Goal: Check status: Check status

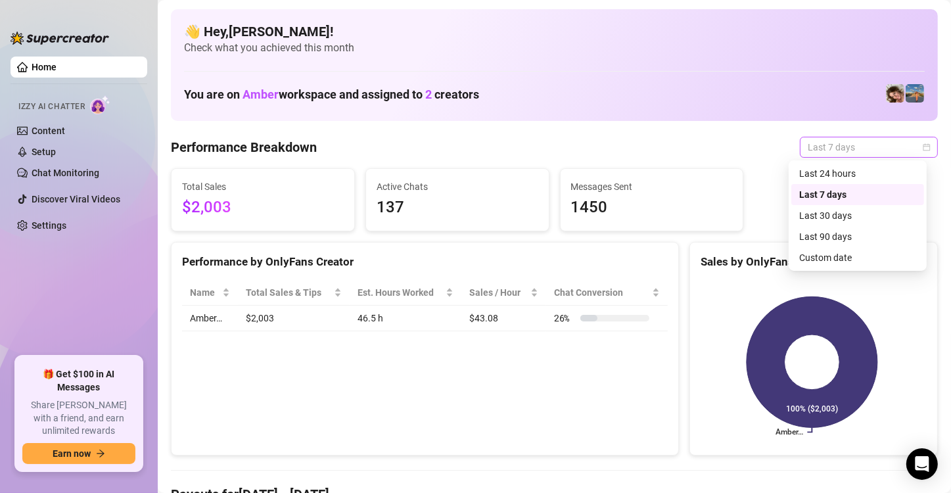
click at [820, 142] on span "Last 7 days" at bounding box center [869, 147] width 122 height 20
click at [840, 209] on div "Last 24 hours Last 7 days Last 30 days Last 90 days Custom date" at bounding box center [857, 215] width 133 height 105
click at [840, 209] on div "Last 30 days" at bounding box center [857, 215] width 117 height 14
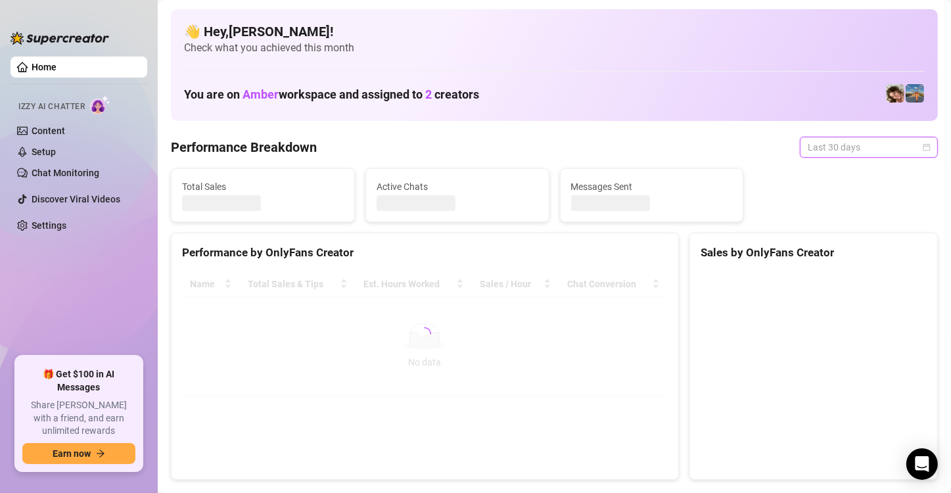
click at [839, 147] on span "Last 30 days" at bounding box center [869, 147] width 122 height 20
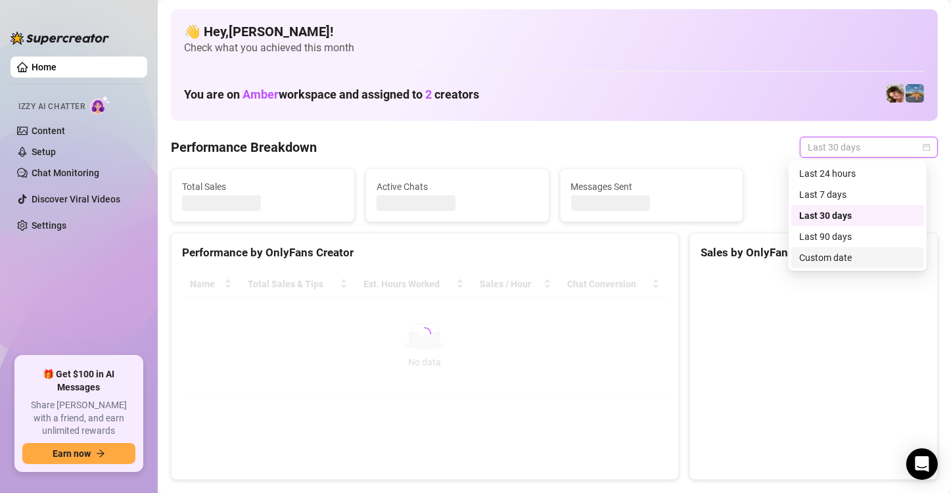
click at [845, 248] on div "Custom date" at bounding box center [857, 257] width 133 height 21
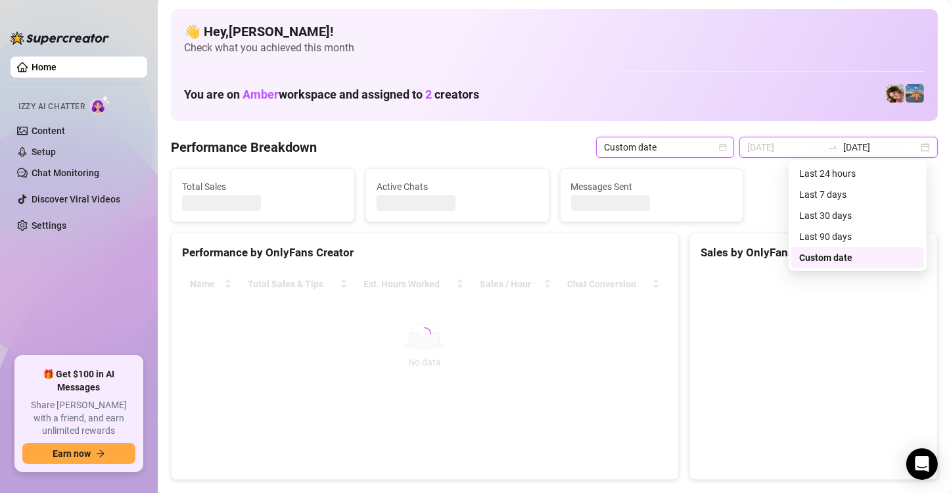
click at [780, 140] on input "[DATE]" at bounding box center [784, 147] width 75 height 14
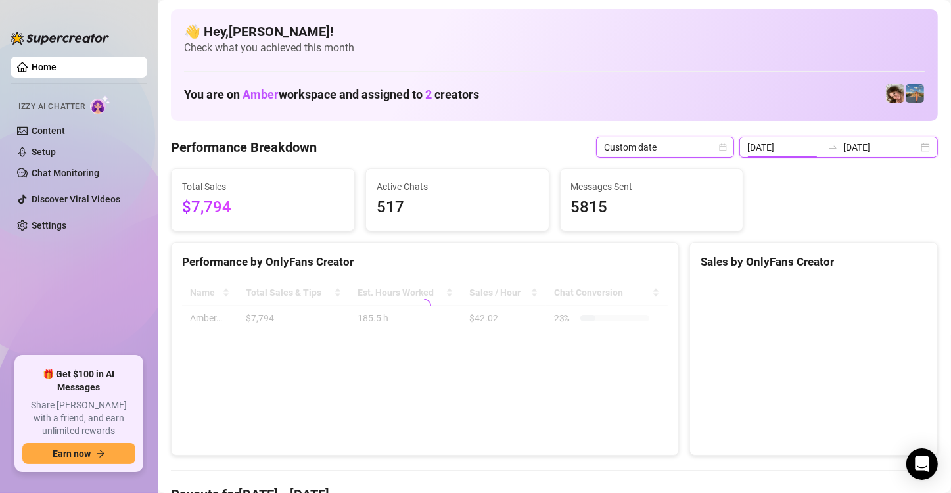
click at [822, 145] on div at bounding box center [832, 147] width 21 height 11
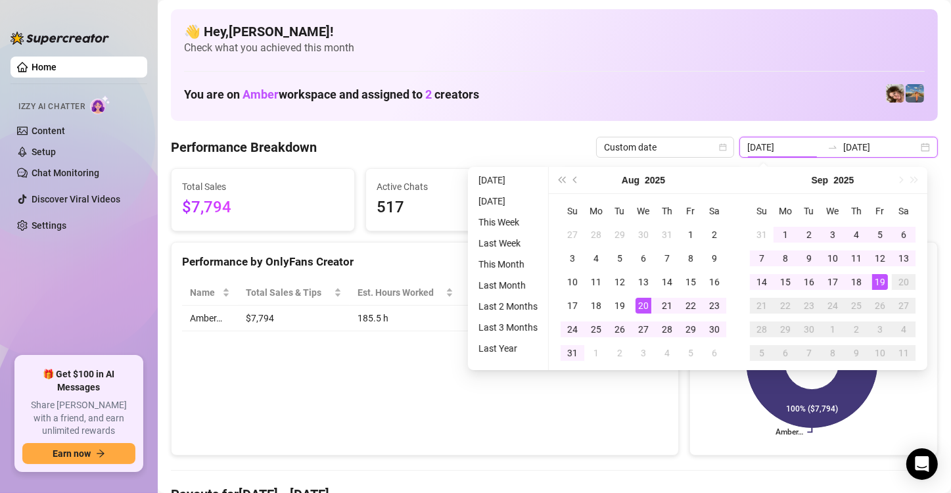
click at [789, 145] on input "[DATE]" at bounding box center [784, 147] width 75 height 14
type input "[DATE]"
click at [784, 229] on div "1" at bounding box center [786, 235] width 16 height 16
type input "[DATE]"
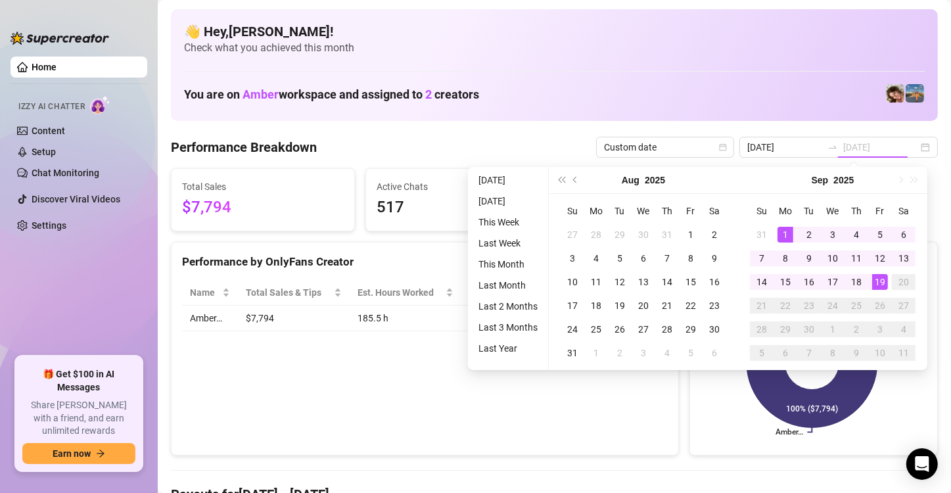
click at [887, 279] on div "19" at bounding box center [880, 282] width 16 height 16
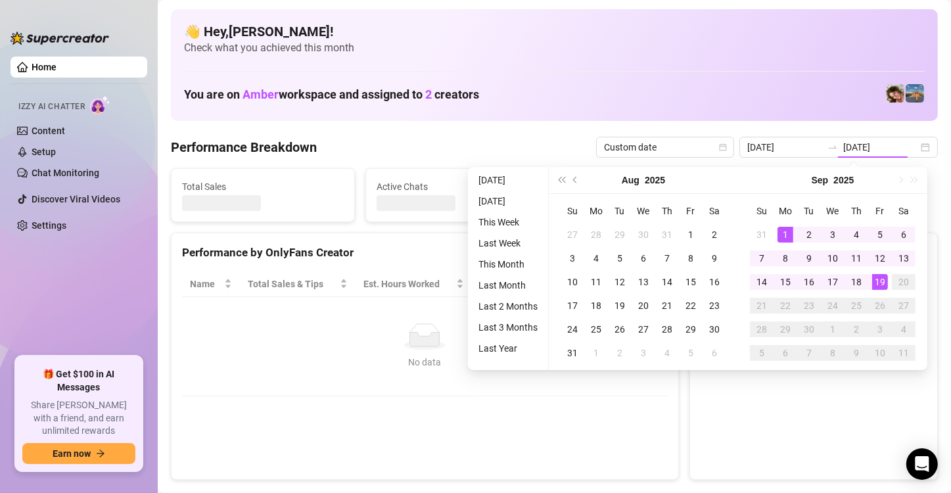
type input "[DATE]"
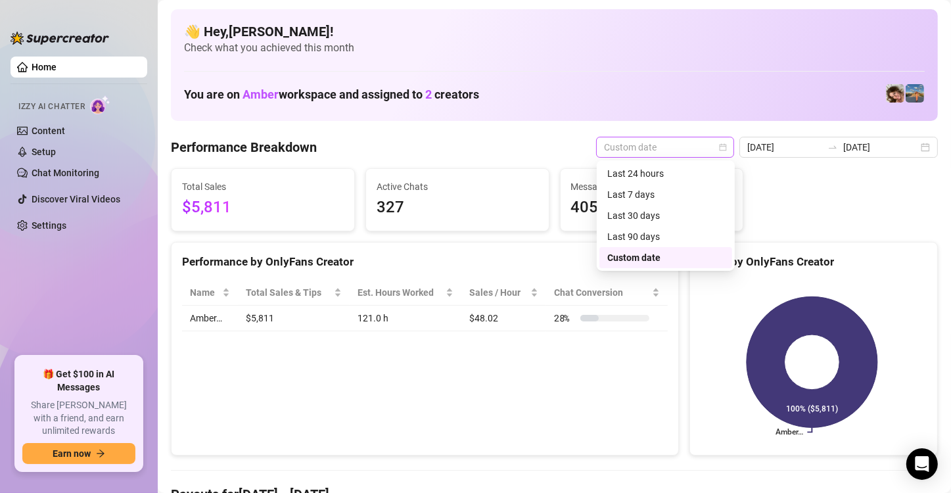
click at [699, 141] on span "Custom date" at bounding box center [665, 147] width 122 height 20
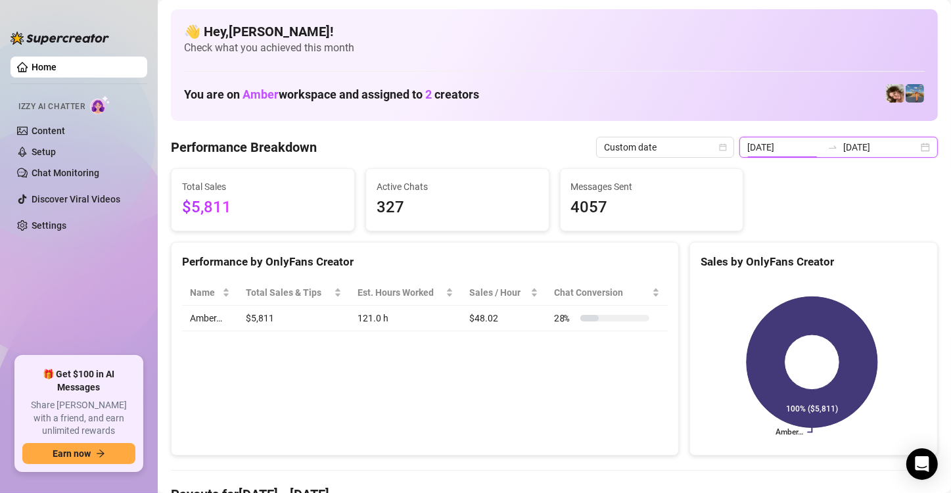
click at [775, 152] on input "[DATE]" at bounding box center [784, 147] width 75 height 14
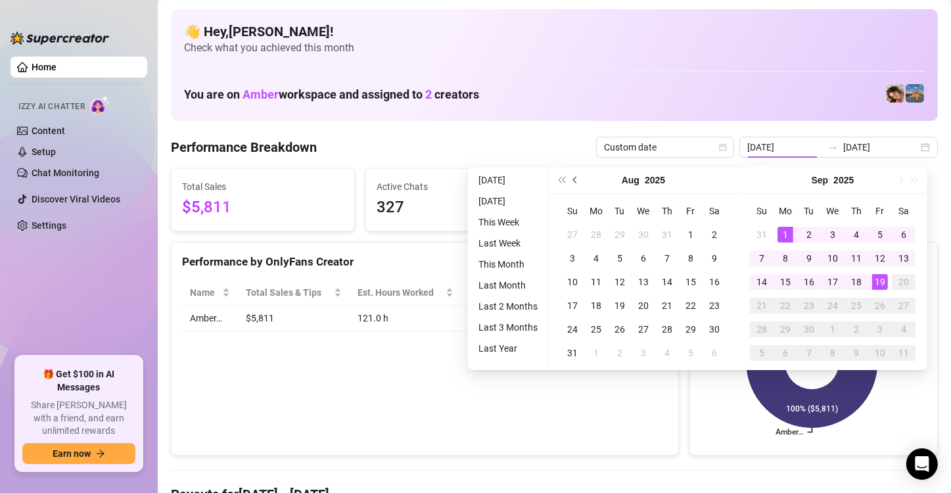
click at [572, 183] on button "Previous month (PageUp)" at bounding box center [576, 180] width 14 height 26
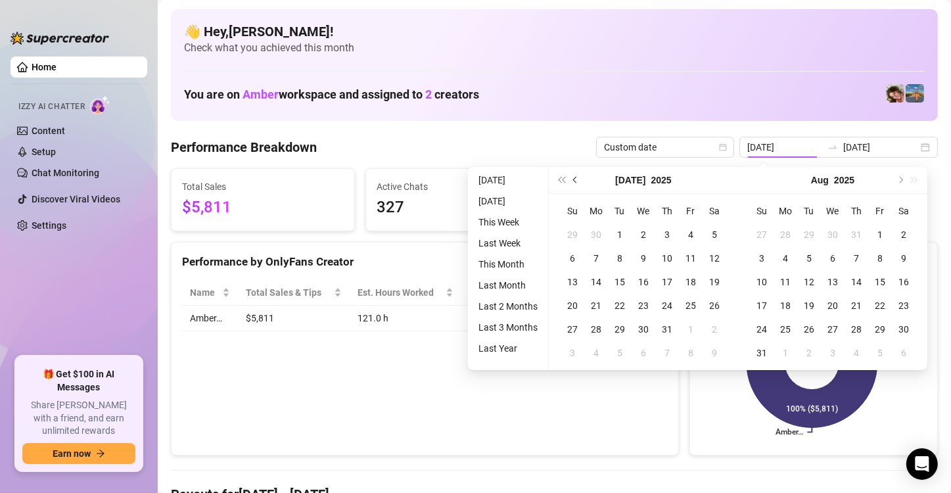
click at [578, 182] on button "Previous month (PageUp)" at bounding box center [576, 180] width 14 height 26
type input "[DATE]"
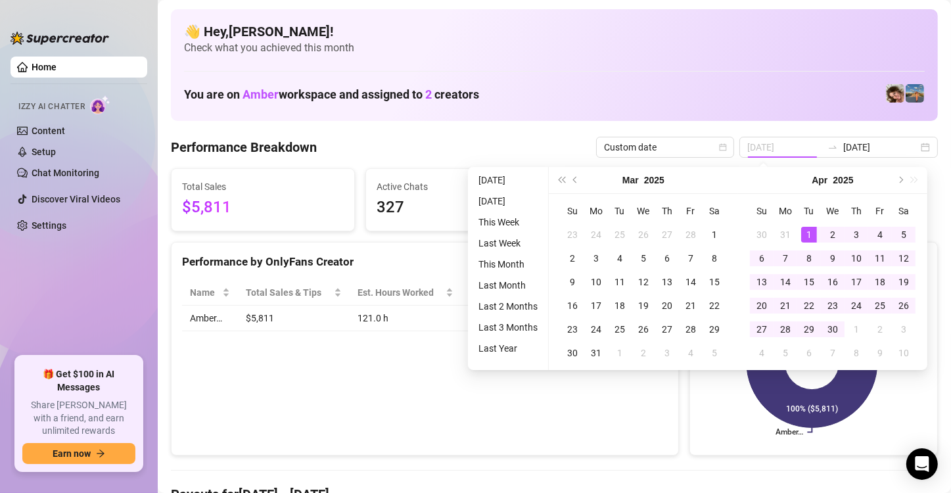
click at [810, 227] on div "1" at bounding box center [809, 235] width 16 height 16
click at [901, 187] on button "Next month (PageDown)" at bounding box center [900, 180] width 14 height 26
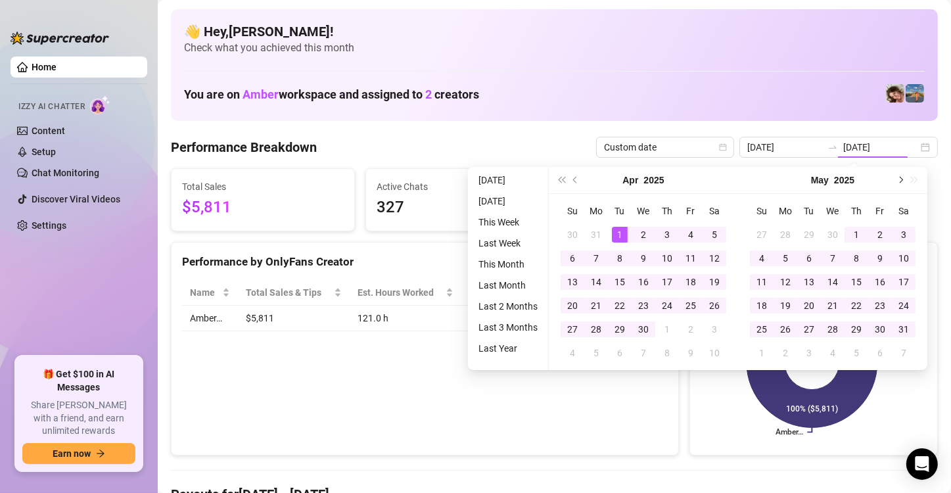
click at [901, 187] on button "Next month (PageDown)" at bounding box center [900, 180] width 14 height 26
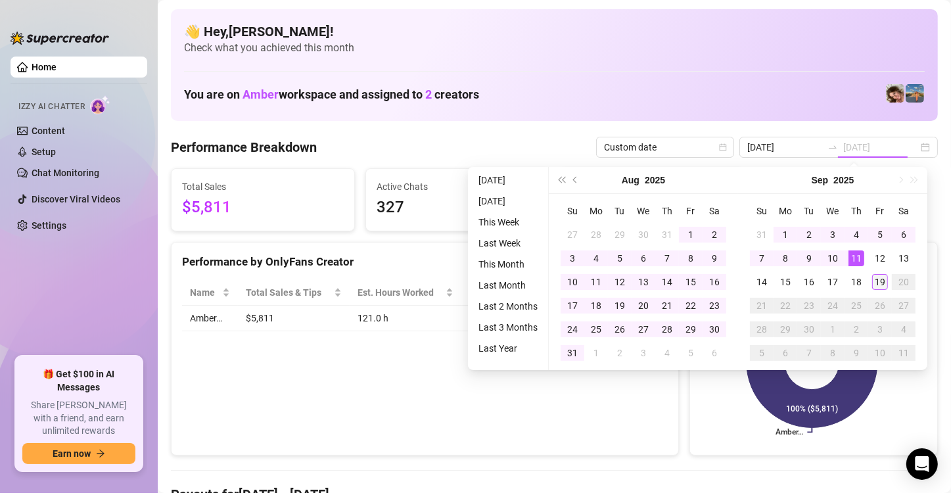
type input "[DATE]"
click at [872, 278] on div "19" at bounding box center [880, 282] width 16 height 16
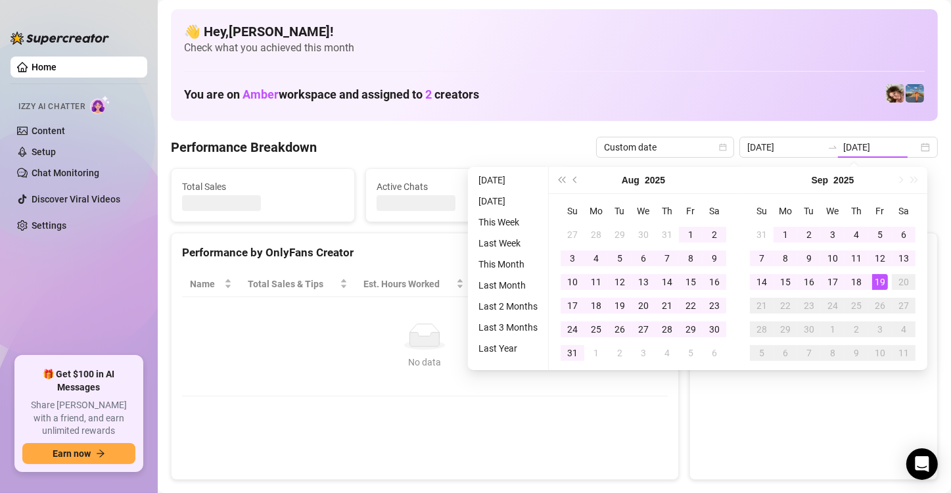
type input "[DATE]"
